Goal: Navigation & Orientation: Find specific page/section

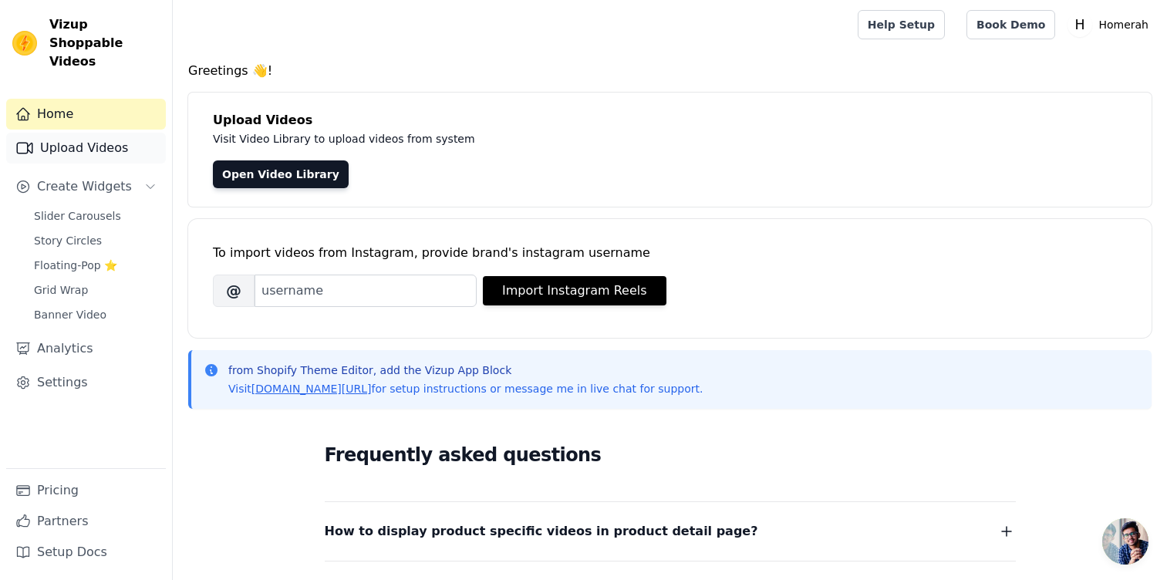
click at [110, 133] on link "Upload Videos" at bounding box center [86, 148] width 160 height 31
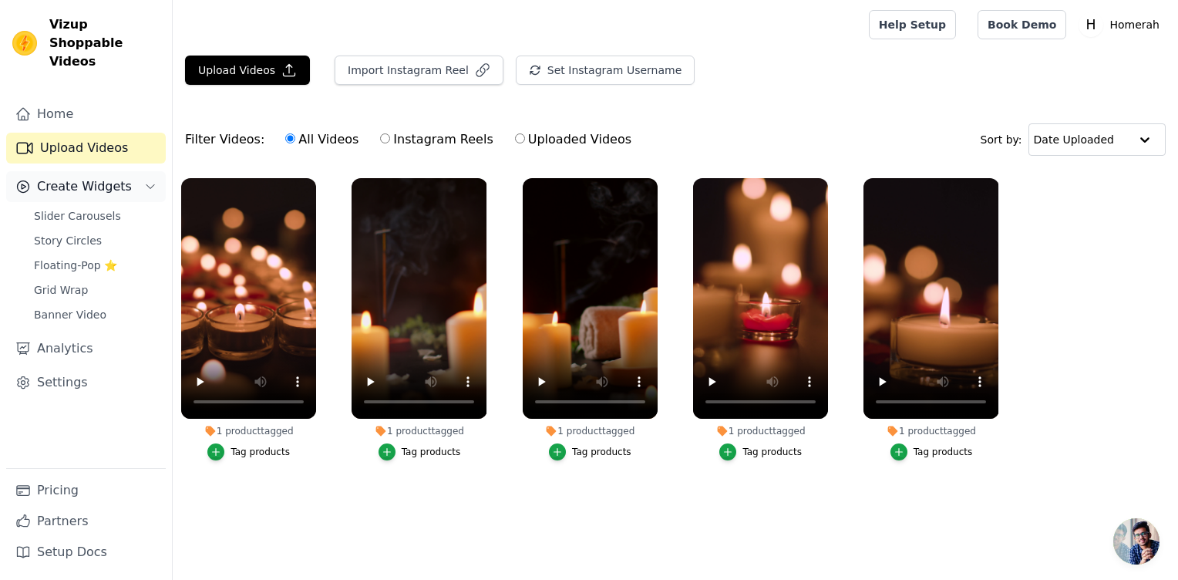
click at [103, 177] on span "Create Widgets" at bounding box center [84, 186] width 95 height 19
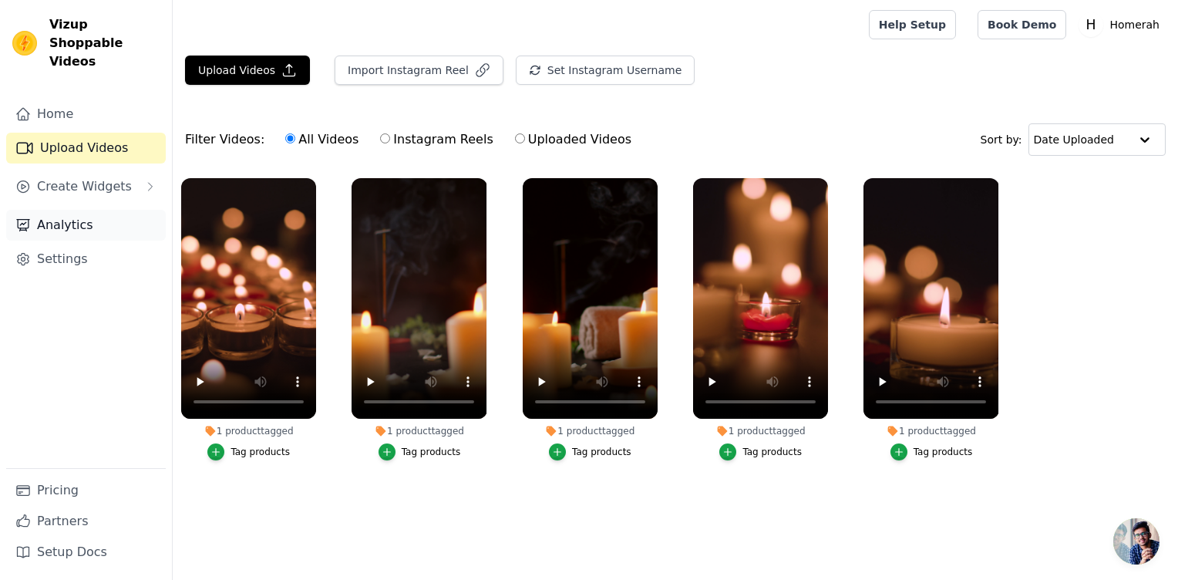
click at [63, 211] on link "Analytics" at bounding box center [86, 225] width 160 height 31
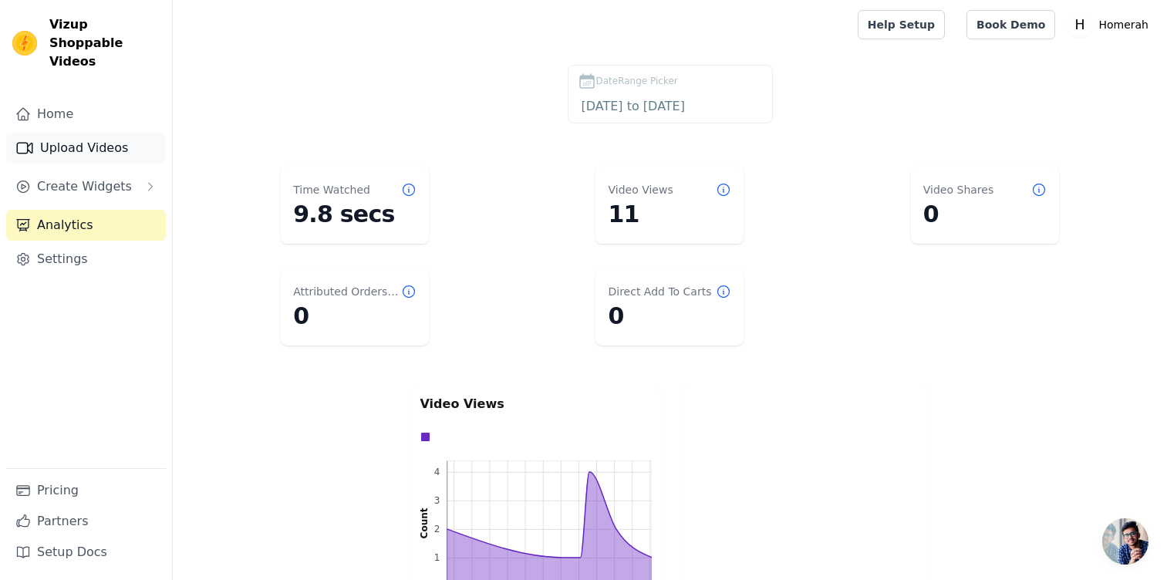
click at [86, 133] on link "Upload Videos" at bounding box center [86, 148] width 160 height 31
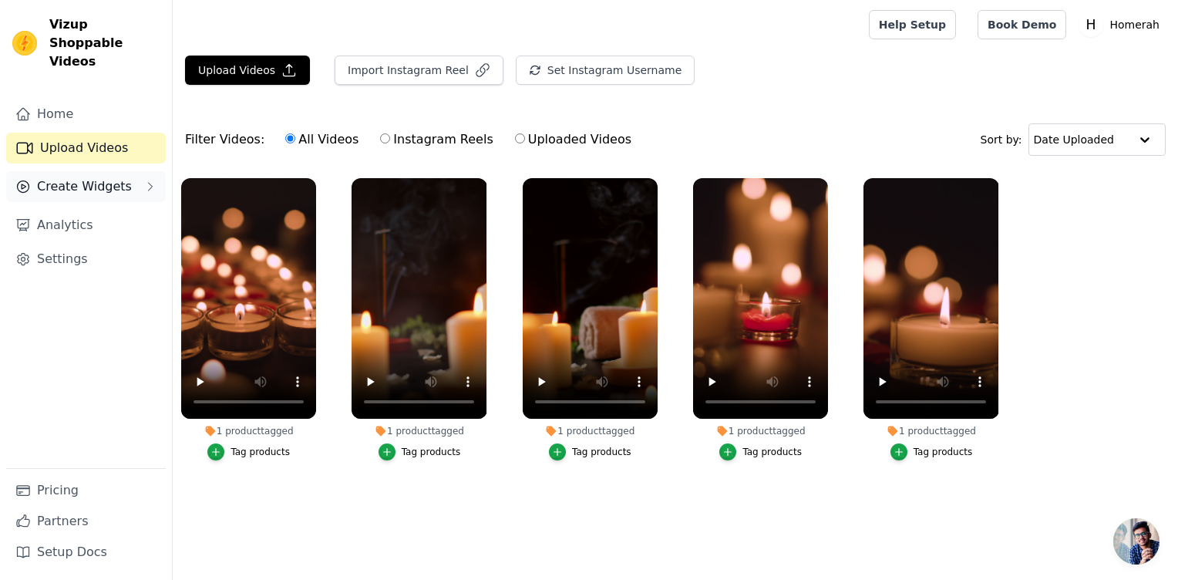
click at [77, 177] on span "Create Widgets" at bounding box center [84, 186] width 95 height 19
